Goal: Task Accomplishment & Management: Manage account settings

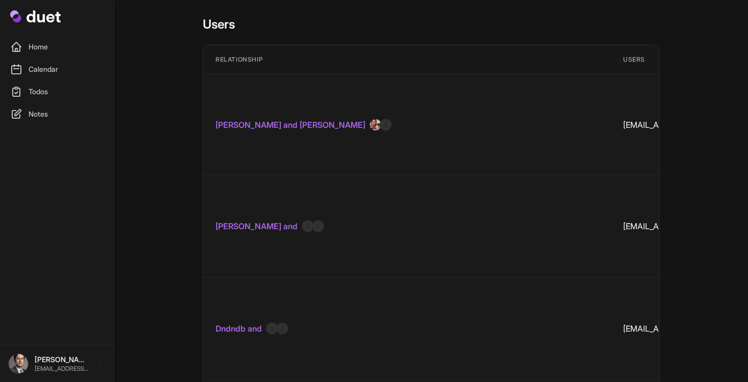
click at [369, 119] on img at bounding box center [375, 125] width 12 height 12
click at [328, 119] on link "[PERSON_NAME] and [PERSON_NAME]" at bounding box center [290, 125] width 150 height 12
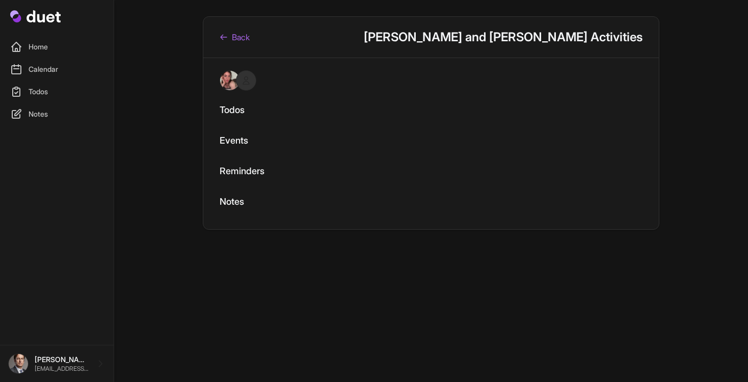
click at [246, 37] on link "Back" at bounding box center [235, 37] width 30 height 12
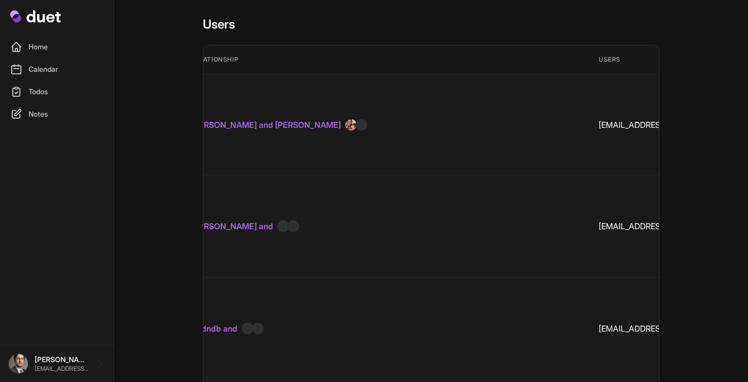
scroll to position [0, 25]
drag, startPoint x: 472, startPoint y: 110, endPoint x: 581, endPoint y: 107, distance: 109.0
copy td "[EMAIL_ADDRESS][DOMAIN_NAME]"
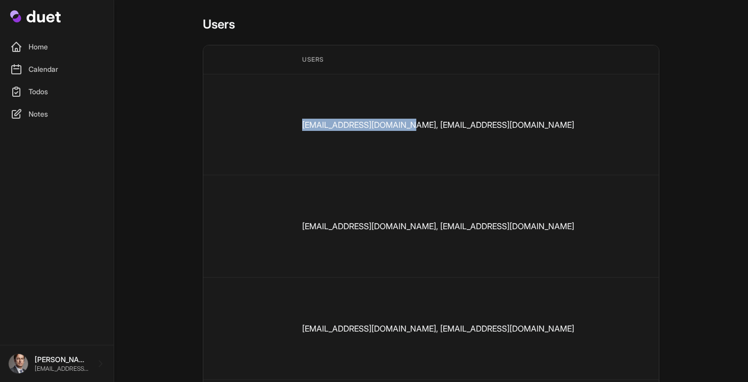
scroll to position [0, 334]
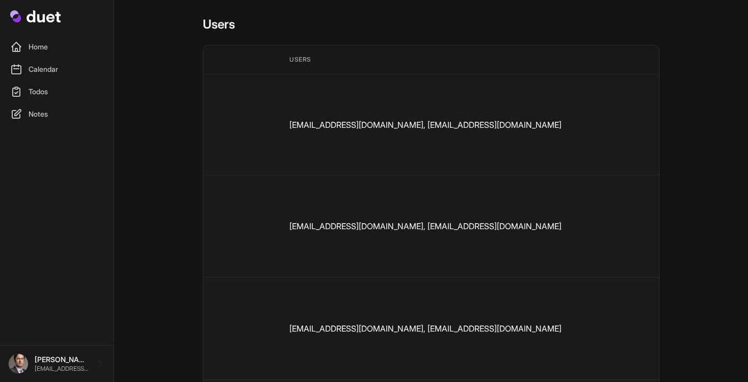
drag, startPoint x: 524, startPoint y: 106, endPoint x: 461, endPoint y: 106, distance: 63.2
copy td "2349160404280"
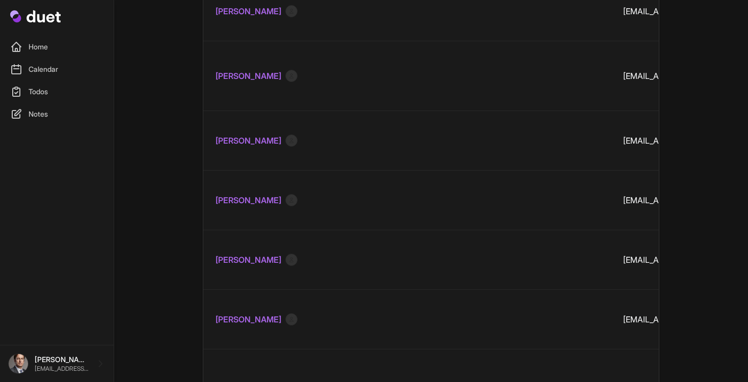
scroll to position [6643, 0]
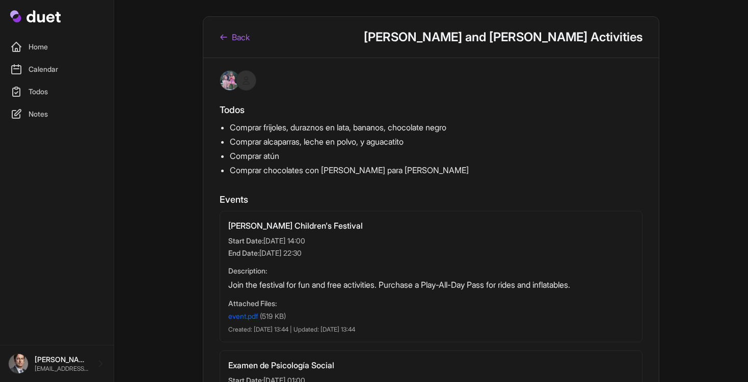
click at [234, 43] on div "Back Alejandra Chavez and Samuel Chavez Activities" at bounding box center [430, 37] width 455 height 41
click at [235, 38] on link "Back" at bounding box center [235, 37] width 30 height 12
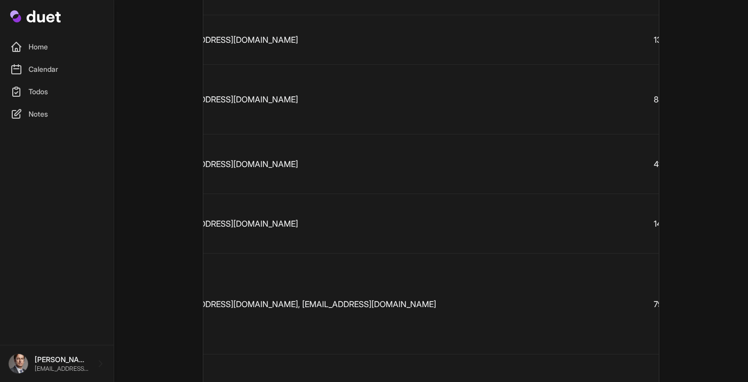
scroll to position [0, 460]
drag, startPoint x: 335, startPoint y: 191, endPoint x: 382, endPoint y: 189, distance: 47.9
copy td "14379614619"
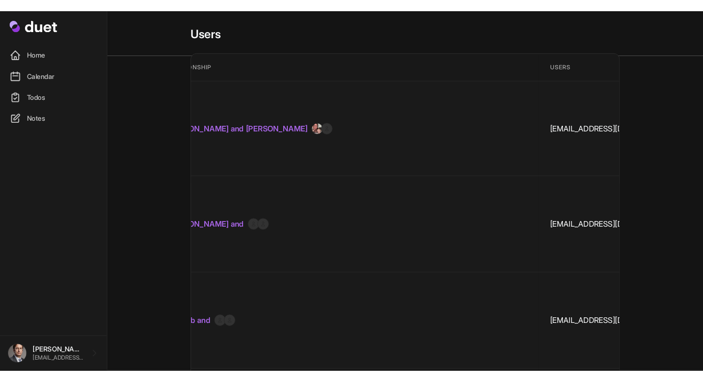
scroll to position [0, 0]
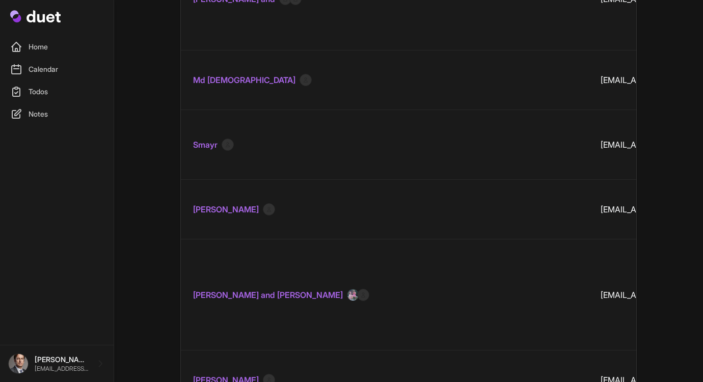
scroll to position [7888, 0]
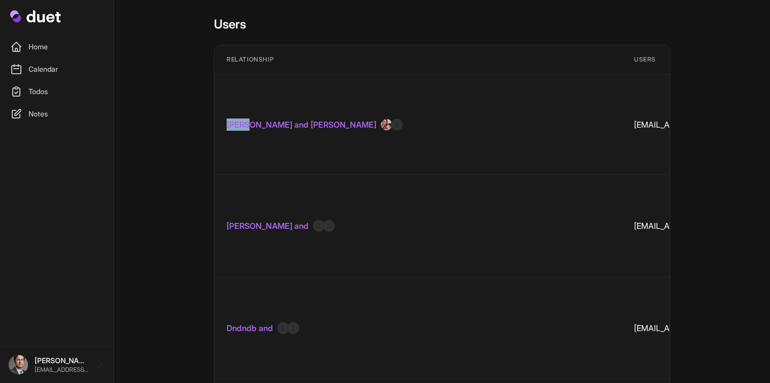
drag, startPoint x: 222, startPoint y: 115, endPoint x: 248, endPoint y: 115, distance: 25.5
click at [248, 115] on td "[PERSON_NAME] and [PERSON_NAME]" at bounding box center [417, 124] width 407 height 101
copy link "Luisa"
